Goal: Information Seeking & Learning: Learn about a topic

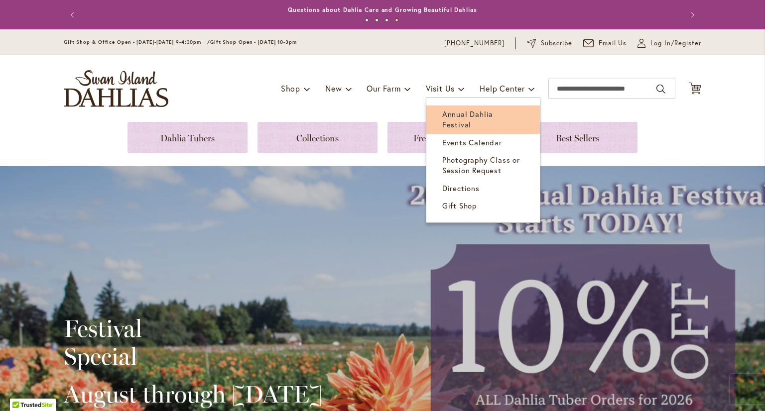
click at [467, 112] on span "Annual Dahlia Festival" at bounding box center [467, 119] width 51 height 20
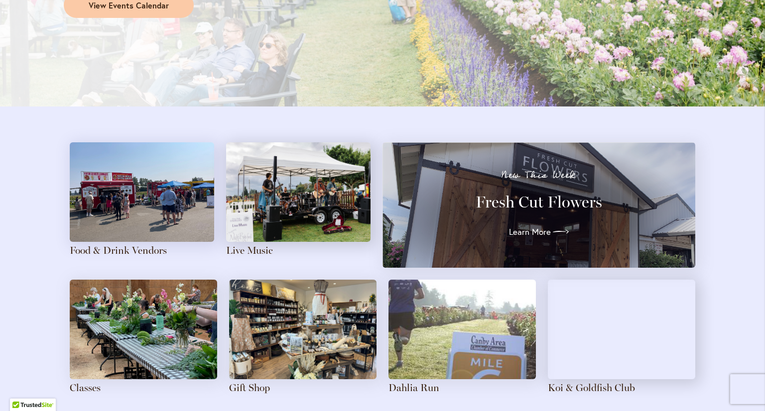
scroll to position [996, 0]
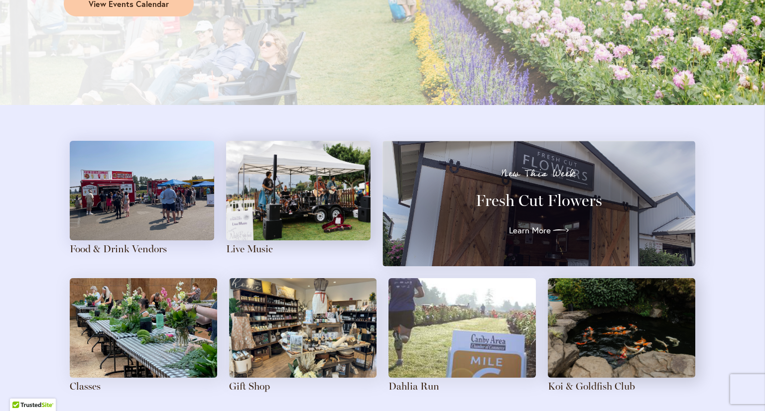
click at [144, 202] on img at bounding box center [142, 191] width 144 height 100
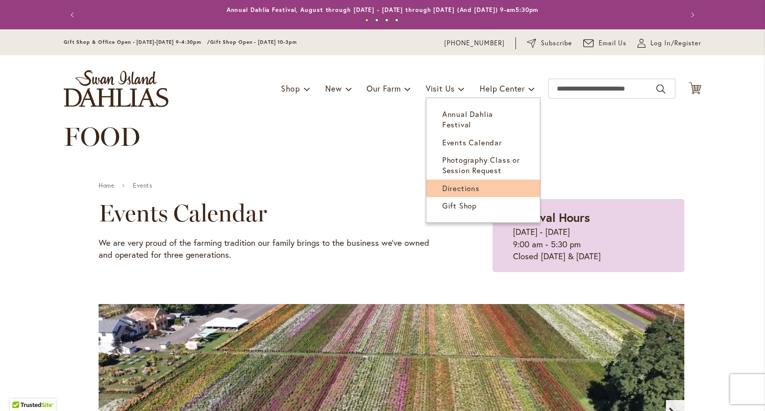
click at [456, 183] on span "Directions" at bounding box center [460, 188] width 37 height 10
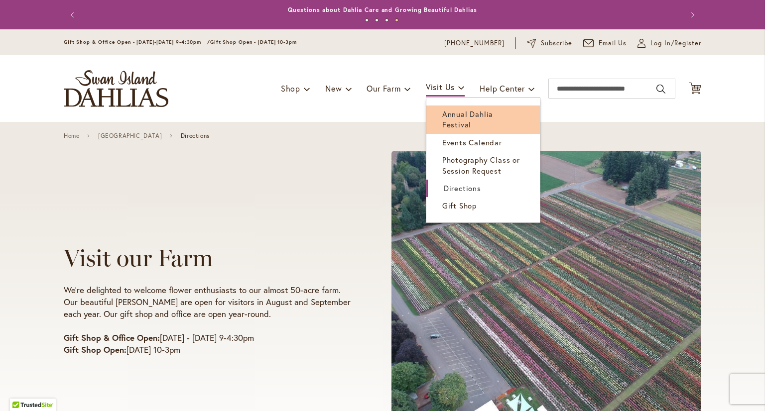
click at [475, 116] on span "Annual Dahlia Festival" at bounding box center [467, 119] width 51 height 20
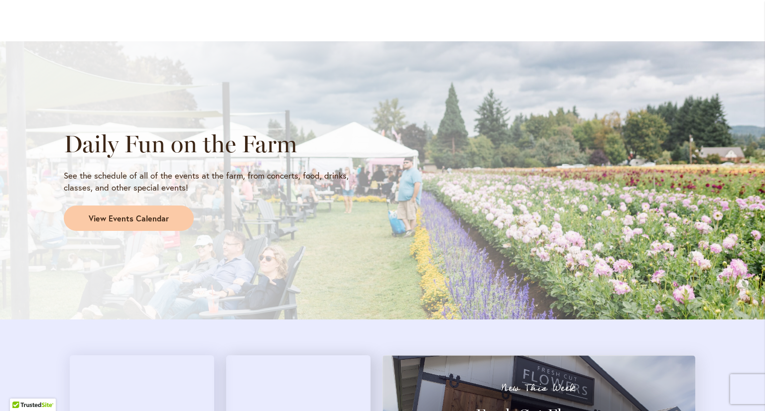
scroll to position [747, 0]
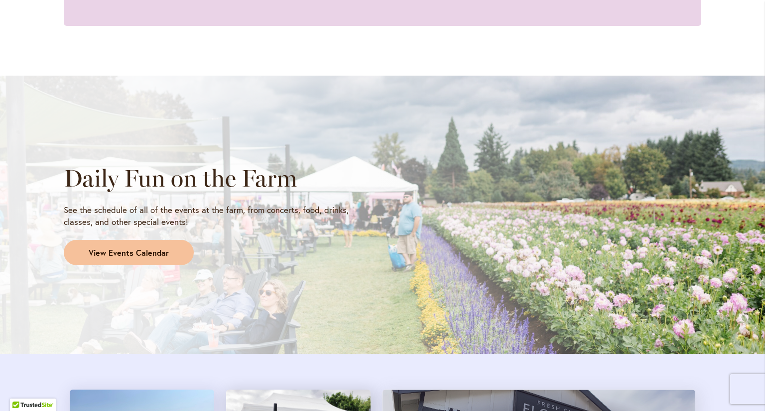
click at [127, 251] on span "View Events Calendar" at bounding box center [129, 252] width 80 height 11
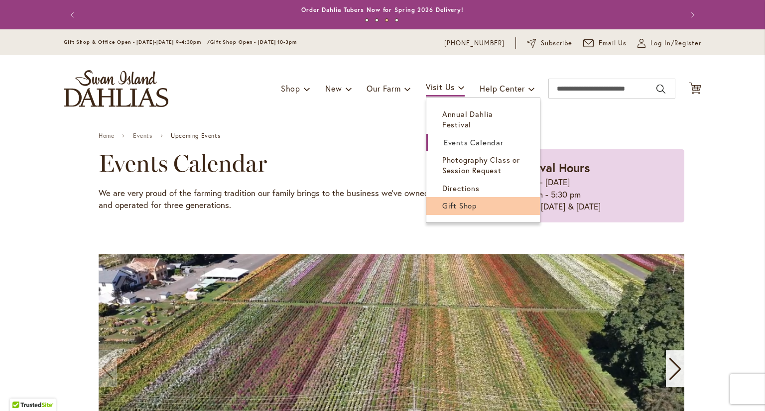
click at [450, 201] on span "Gift Shop" at bounding box center [459, 206] width 34 height 10
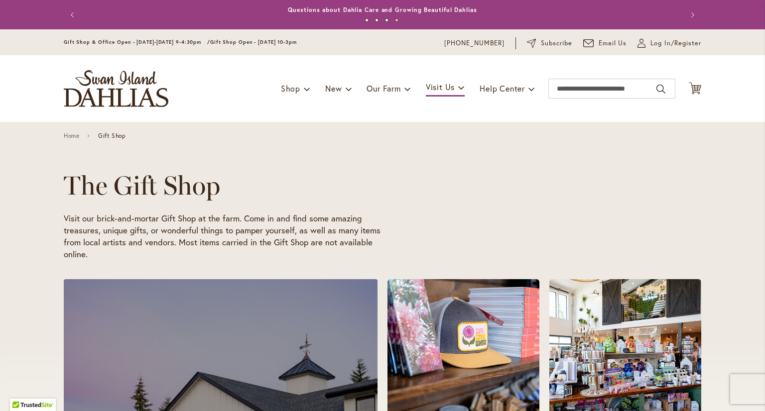
scroll to position [0, 506]
